Goal: Information Seeking & Learning: Learn about a topic

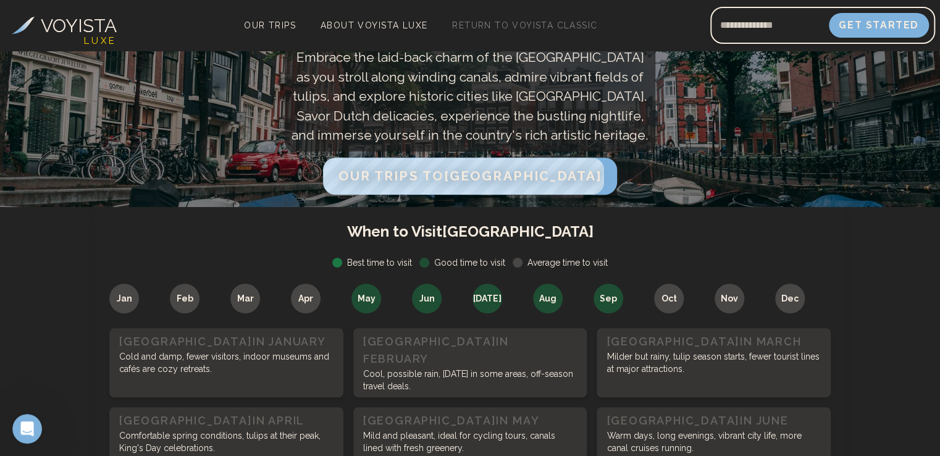
scroll to position [370, 0]
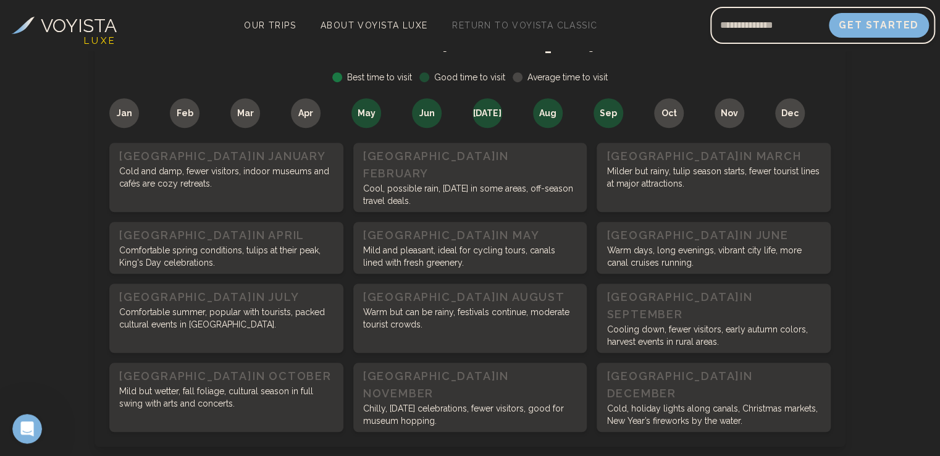
drag, startPoint x: 672, startPoint y: 110, endPoint x: 689, endPoint y: 112, distance: 16.8
click at [672, 110] on span "Oct" at bounding box center [668, 113] width 15 height 12
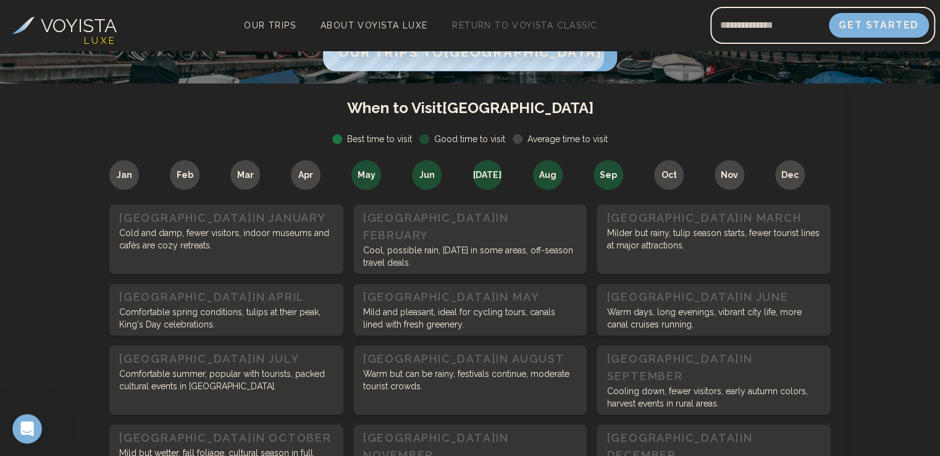
click at [608, 177] on span "Sep" at bounding box center [608, 175] width 17 height 12
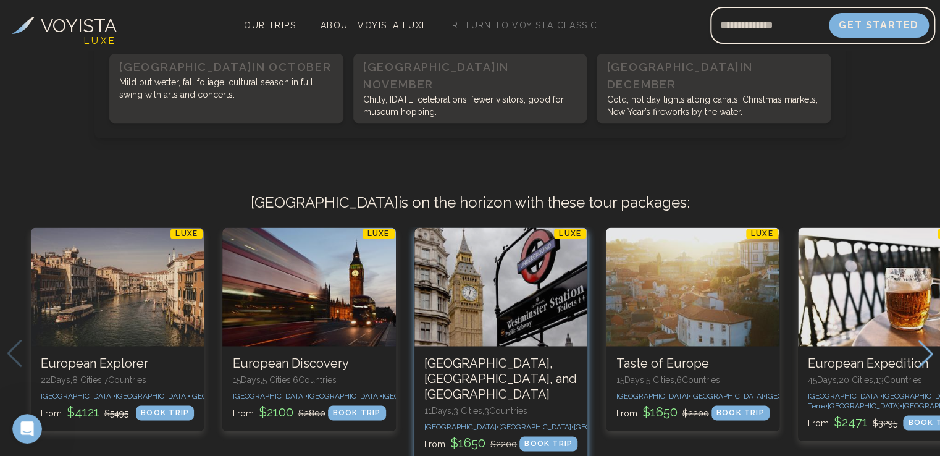
scroll to position [741, 0]
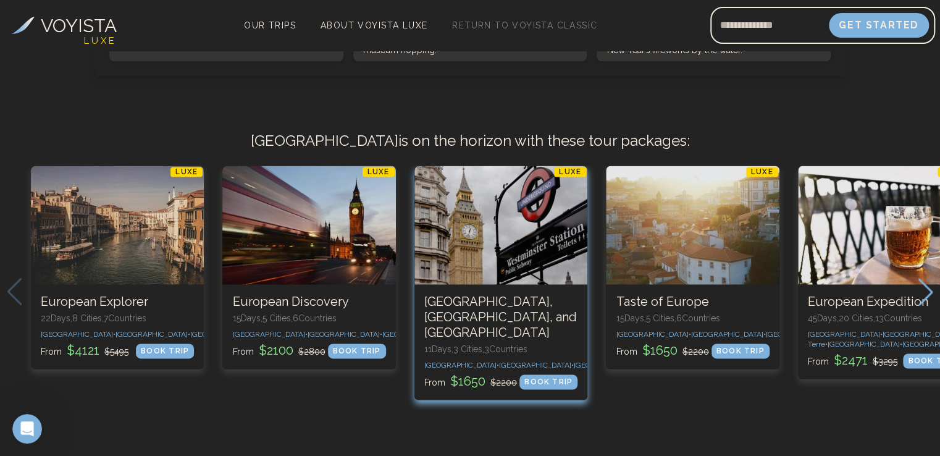
click at [527, 214] on div "3 / 5" at bounding box center [500, 224] width 173 height 119
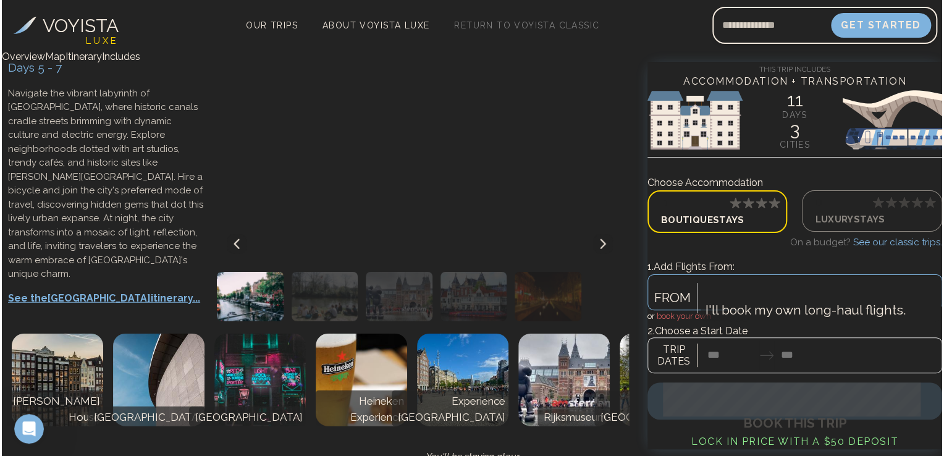
scroll to position [1482, 0]
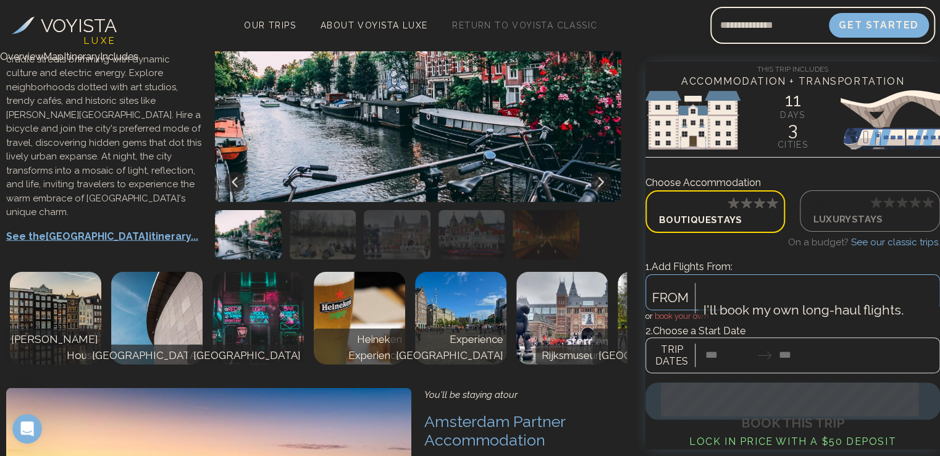
click at [78, 244] on p "See the Amsterdam itinerary..." at bounding box center [104, 236] width 196 height 15
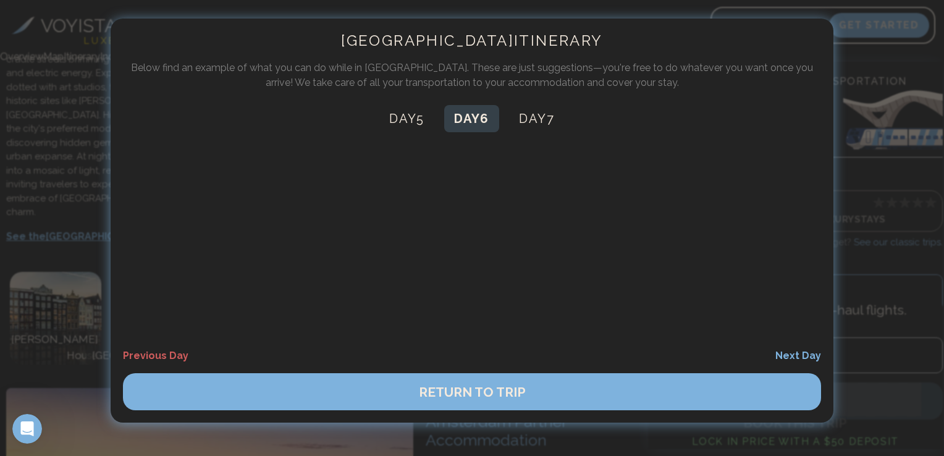
click at [478, 119] on button "Day 6" at bounding box center [471, 118] width 55 height 27
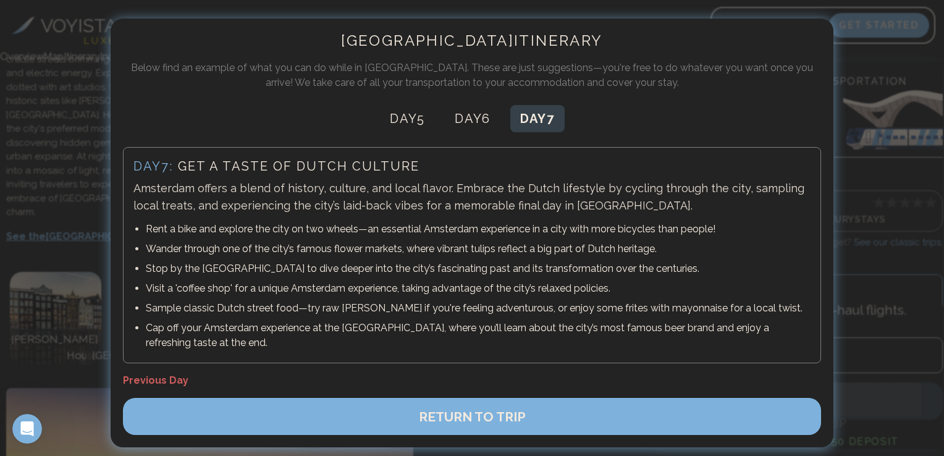
click at [550, 128] on button "Day 7" at bounding box center [537, 118] width 54 height 27
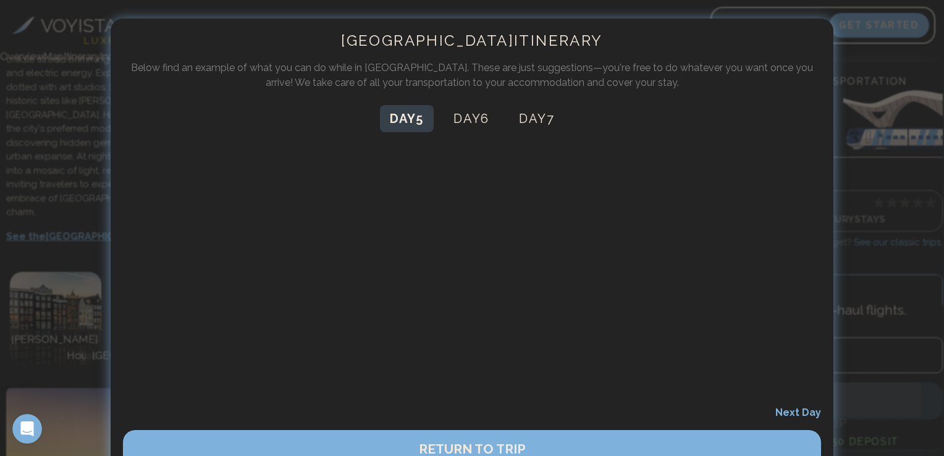
drag, startPoint x: 393, startPoint y: 132, endPoint x: 397, endPoint y: 122, distance: 10.0
click at [393, 132] on button "Day 5" at bounding box center [407, 118] width 54 height 27
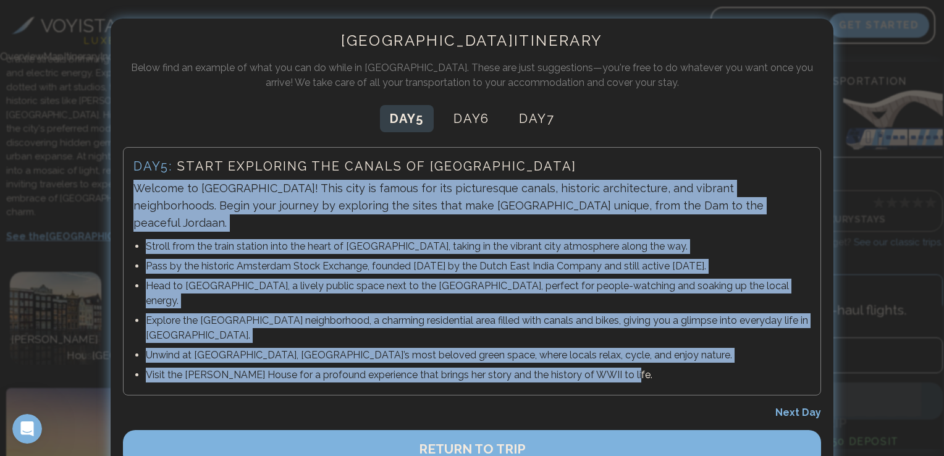
drag, startPoint x: 627, startPoint y: 330, endPoint x: 135, endPoint y: 187, distance: 512.0
click at [135, 187] on div "Day 5 : Start exploring the canals of [GEOGRAPHIC_DATA] Welcome to [GEOGRAPHIC_…" at bounding box center [472, 271] width 698 height 248
copy div "Welcome to [GEOGRAPHIC_DATA]! This city is famous for its picturesque canals, h…"
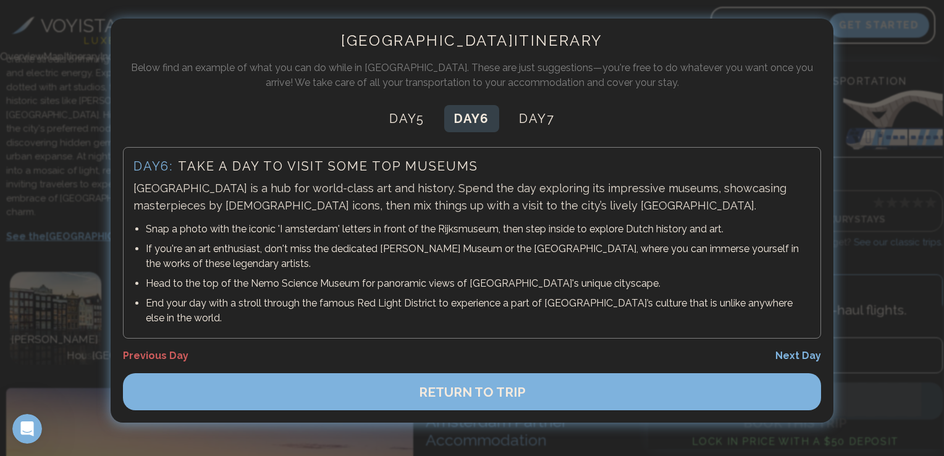
click at [456, 127] on button "Day 6" at bounding box center [471, 118] width 55 height 27
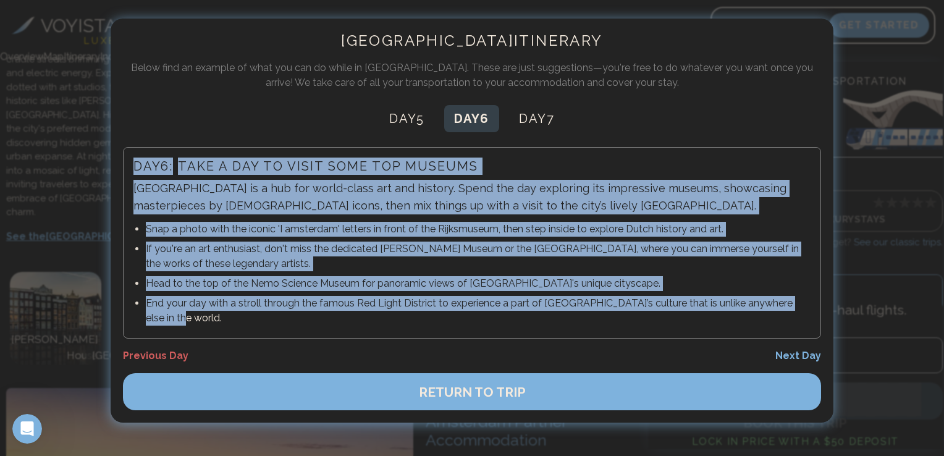
drag, startPoint x: 178, startPoint y: 316, endPoint x: 119, endPoint y: 164, distance: 163.6
click at [119, 164] on div "Amsterdam Itinerary Below find an example of what you can do while in [GEOGRAPH…" at bounding box center [472, 221] width 722 height 404
copy div "Day 6 : Take a day to visit some top museums [GEOGRAPHIC_DATA] is a hub for wor…"
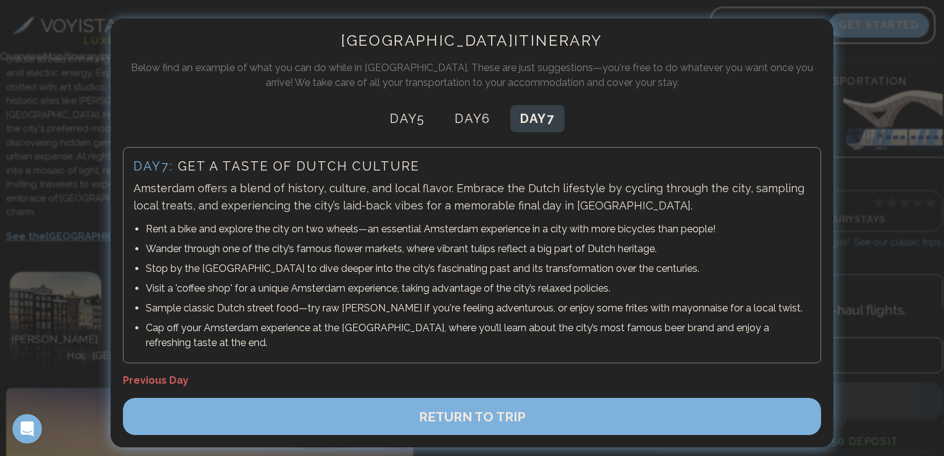
click at [546, 120] on button "Day 7" at bounding box center [537, 118] width 54 height 27
drag, startPoint x: 272, startPoint y: 349, endPoint x: 123, endPoint y: 168, distance: 234.3
click at [123, 168] on div "Day 7 : Get a taste of Dutch culture Amsterdam offers a blend of history, cultu…" at bounding box center [472, 255] width 698 height 216
copy div "Lor 5 : Ips d sitam co Adipi elitsed Doeiusmod tempor i utlab et dolorem, aliqu…"
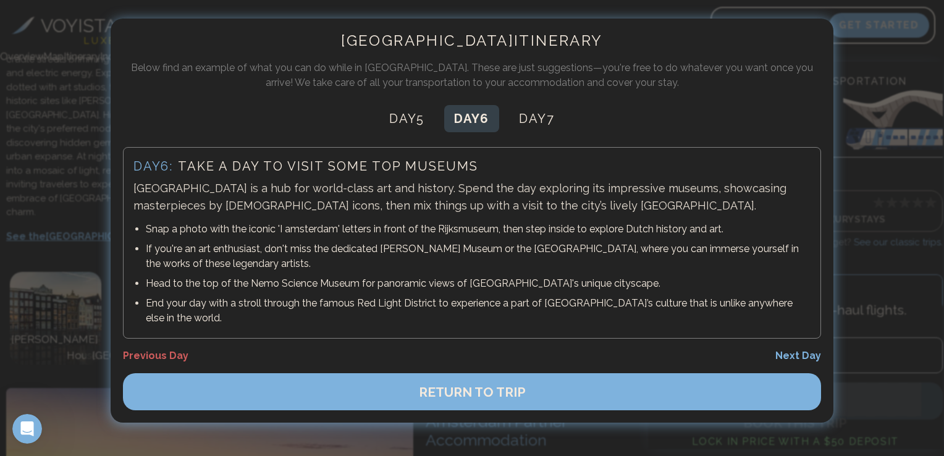
drag, startPoint x: 576, startPoint y: 38, endPoint x: 320, endPoint y: 35, distance: 255.0
click at [320, 35] on h2 "Amsterdam Itinerary" at bounding box center [472, 41] width 698 height 20
copy h2 "Amsterdam Itinerary"
